Goal: Information Seeking & Learning: Learn about a topic

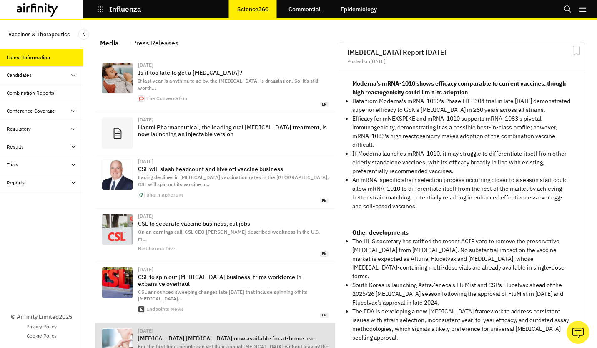
scroll to position [547, 244]
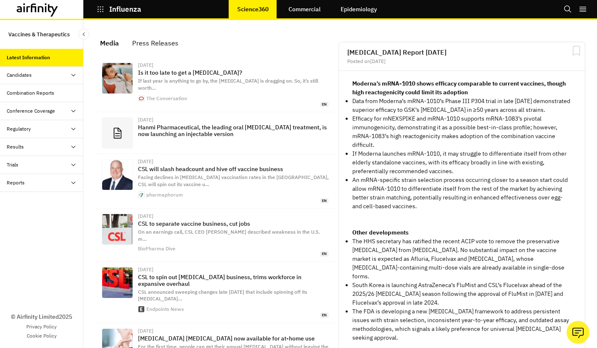
click at [179, 43] on button "Press Releases" at bounding box center [156, 43] width 60 height 20
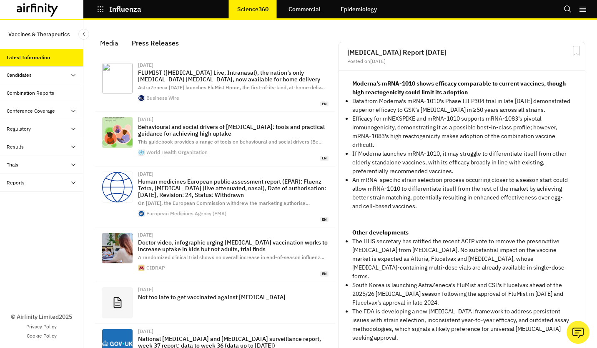
scroll to position [609, 244]
click at [120, 8] on p "Influenza" at bounding box center [125, 9] width 32 height 8
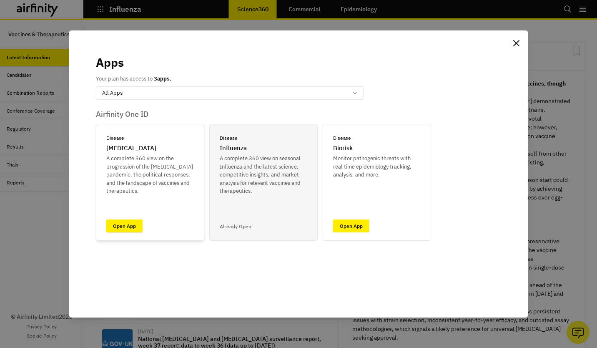
click at [126, 223] on link "Open App" at bounding box center [124, 225] width 36 height 13
